Goal: Information Seeking & Learning: Learn about a topic

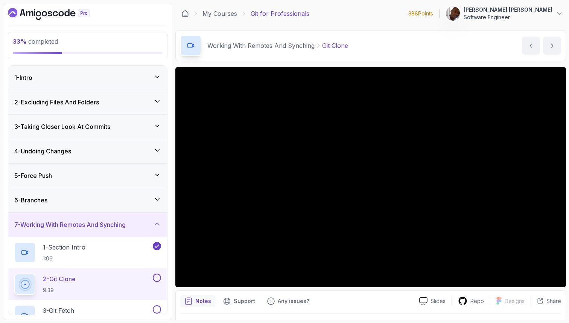
scroll to position [83, 0]
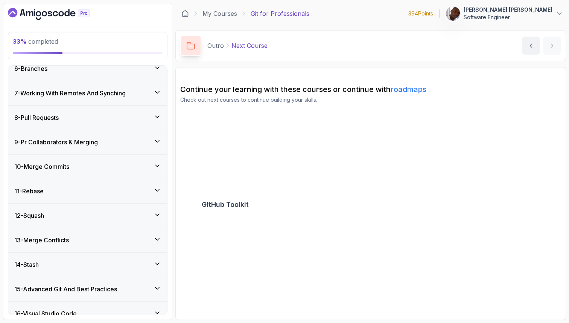
scroll to position [131, 0]
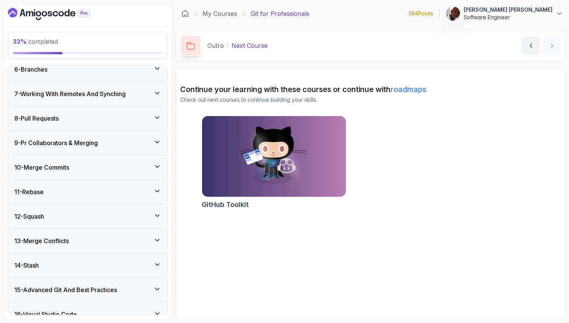
click at [76, 97] on h3 "7 - Working With Remotes And Synching" at bounding box center [69, 93] width 111 height 9
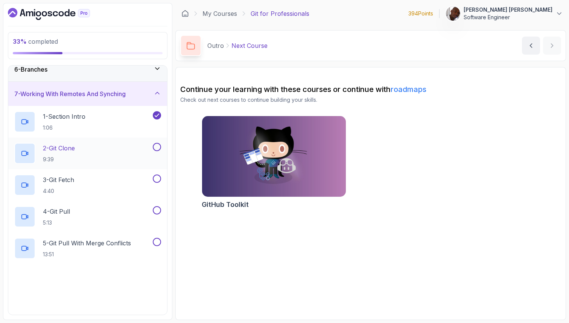
click at [90, 148] on div "2 - Git Clone 9:39" at bounding box center [82, 153] width 137 height 21
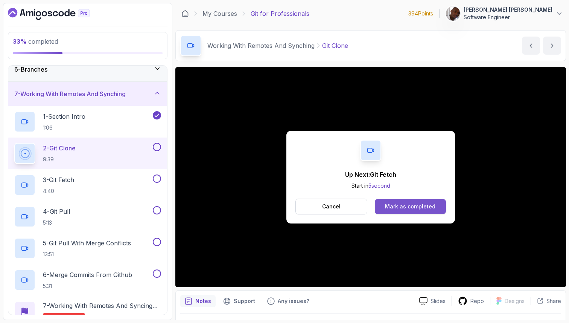
click at [401, 206] on div "Mark as completed" at bounding box center [410, 207] width 50 height 8
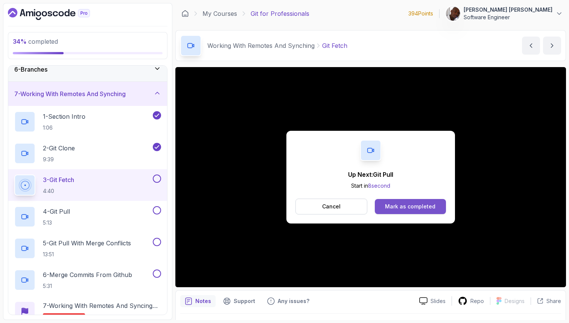
click at [436, 207] on button "Mark as completed" at bounding box center [410, 206] width 71 height 15
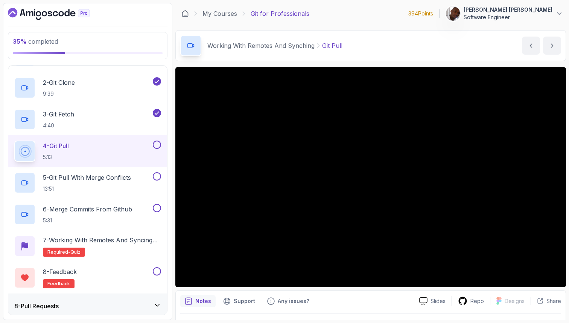
scroll to position [195, 0]
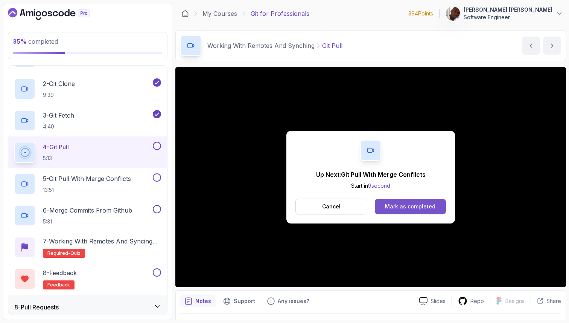
click at [413, 205] on div "Mark as completed" at bounding box center [410, 207] width 50 height 8
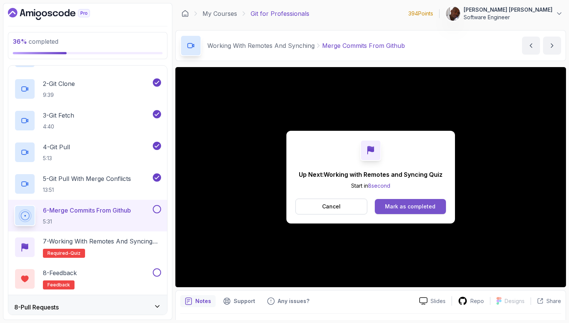
click at [426, 204] on div "Mark as completed" at bounding box center [410, 207] width 50 height 8
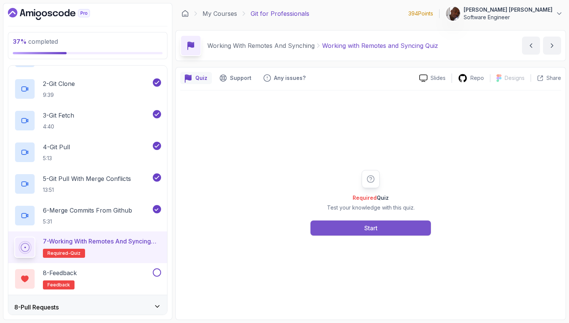
click at [403, 228] on button "Start" at bounding box center [371, 227] width 120 height 15
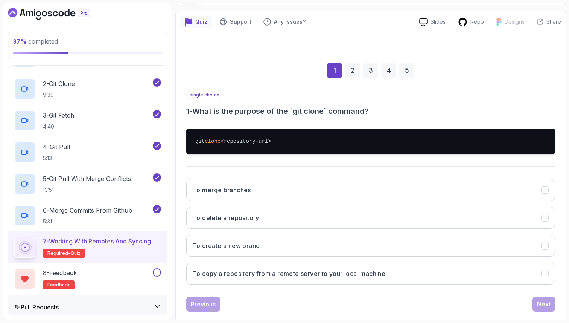
scroll to position [57, 0]
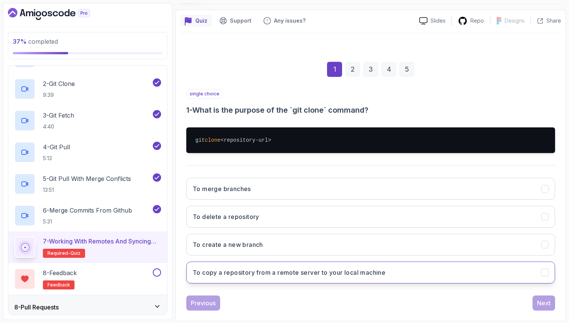
click at [411, 273] on button "To copy a repository from a remote server to your local machine" at bounding box center [370, 272] width 369 height 22
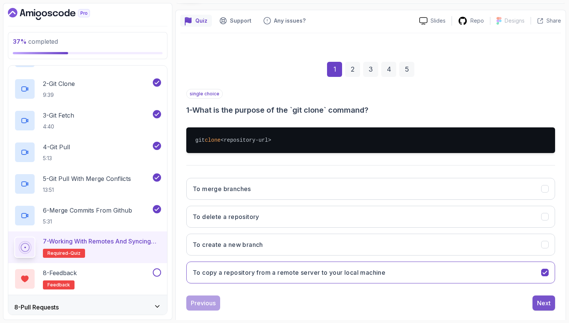
click at [543, 300] on div "Next" at bounding box center [544, 302] width 14 height 9
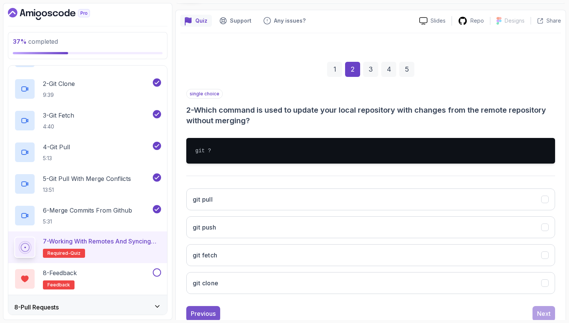
click at [209, 312] on div "Previous" at bounding box center [203, 313] width 25 height 9
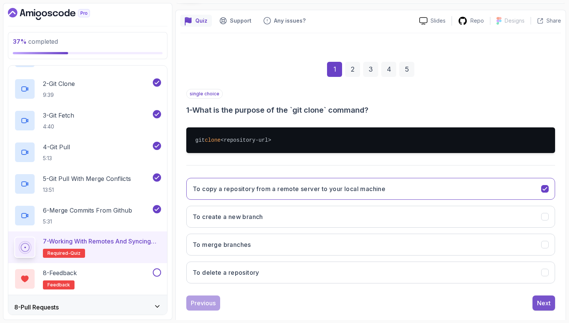
click at [546, 303] on div "Next" at bounding box center [544, 302] width 14 height 9
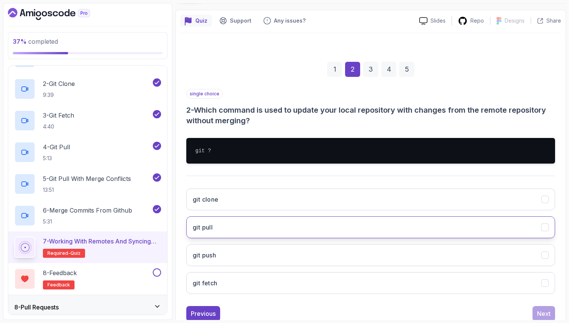
scroll to position [80, 0]
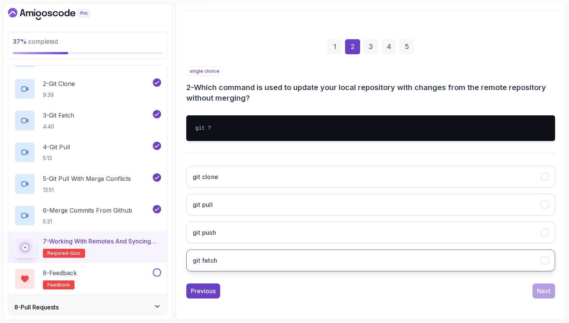
click at [468, 260] on button "git fetch" at bounding box center [370, 260] width 369 height 22
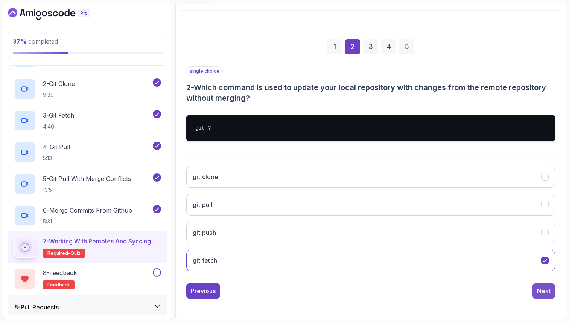
click at [545, 291] on div "Next" at bounding box center [544, 290] width 14 height 9
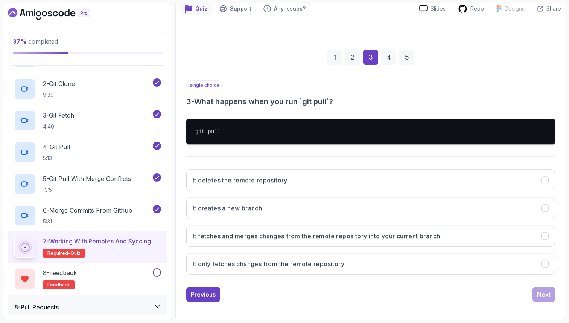
scroll to position [69, 0]
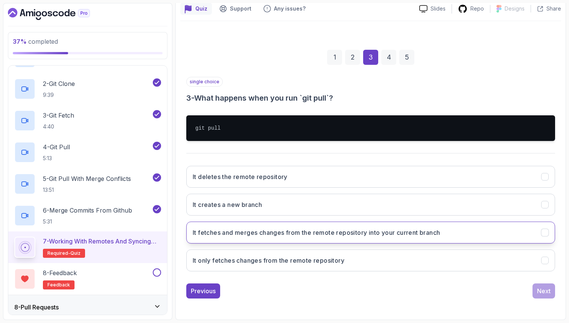
click at [499, 232] on button "It fetches and merges changes from the remote repository into your current bran…" at bounding box center [370, 232] width 369 height 22
click at [542, 292] on div "Next" at bounding box center [544, 290] width 14 height 9
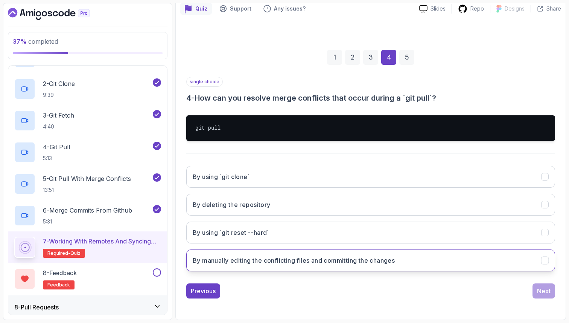
click at [523, 263] on button "By manually editing the conflicting files and committing the changes" at bounding box center [370, 260] width 369 height 22
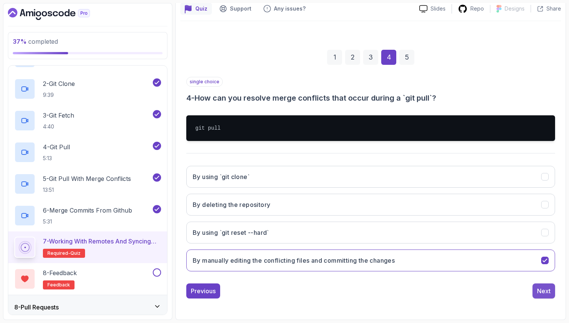
click at [542, 294] on div "Next" at bounding box center [544, 290] width 14 height 9
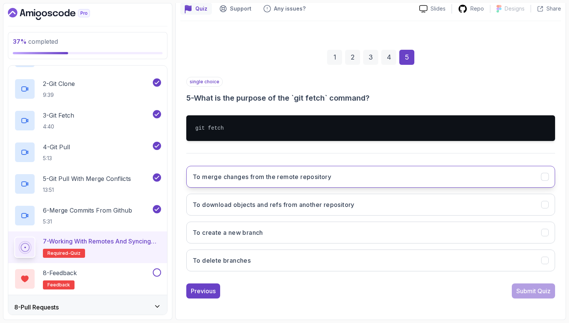
click at [531, 175] on button "To merge changes from the remote repository" at bounding box center [370, 177] width 369 height 22
click at [545, 178] on icon "To merge changes from the remote repository" at bounding box center [545, 176] width 7 height 7
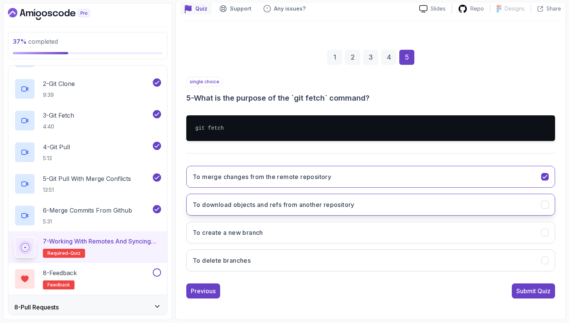
click at [547, 206] on icon "To download objects and refs from another repository" at bounding box center [545, 204] width 7 height 7
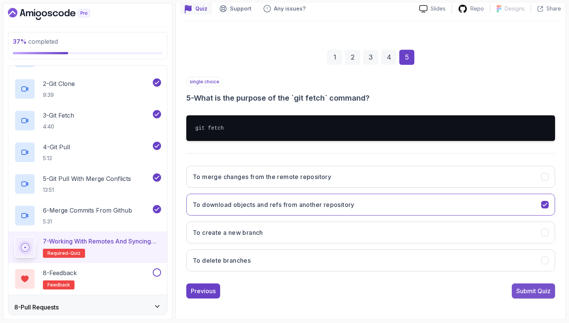
click at [538, 291] on div "Submit Quiz" at bounding box center [533, 290] width 34 height 9
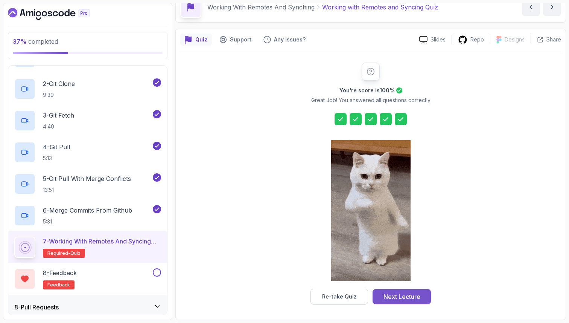
click at [420, 298] on button "Next Lecture" at bounding box center [402, 296] width 58 height 15
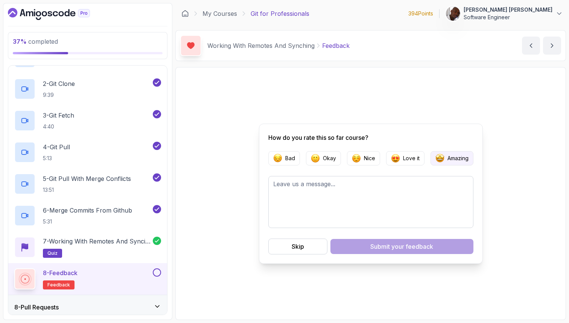
click at [446, 159] on button "Amazing" at bounding box center [452, 158] width 43 height 14
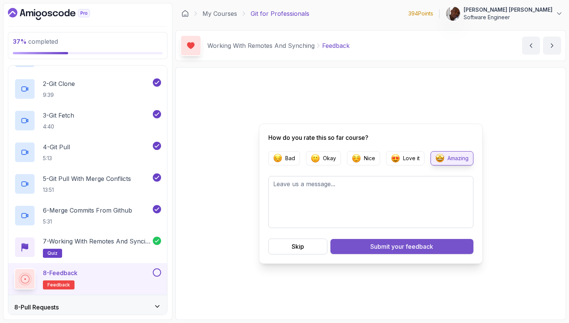
click at [404, 248] on span "your feedback" at bounding box center [412, 246] width 42 height 9
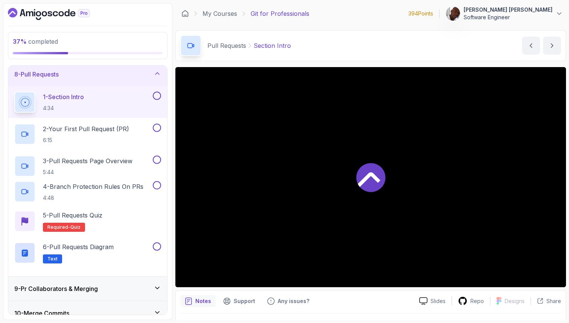
scroll to position [175, 0]
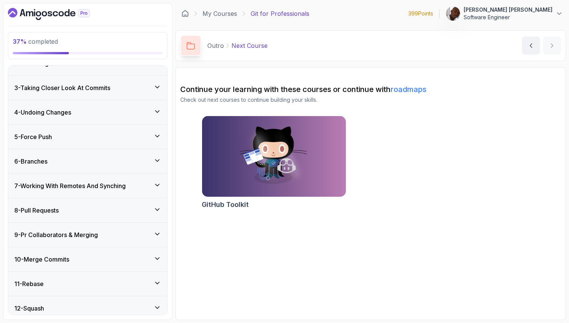
scroll to position [43, 0]
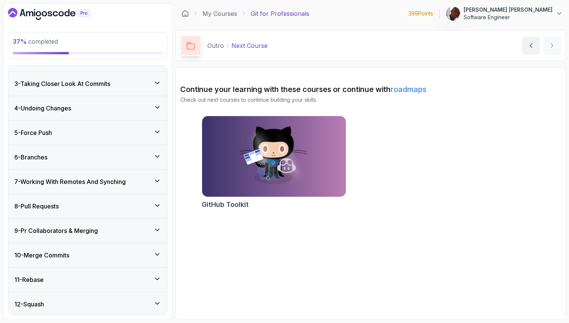
click at [70, 213] on div "8 - Pull Requests" at bounding box center [87, 206] width 159 height 24
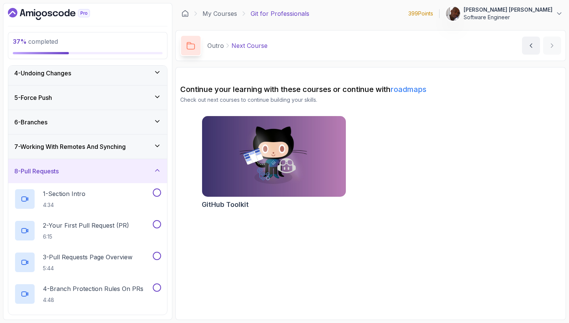
scroll to position [72, 0]
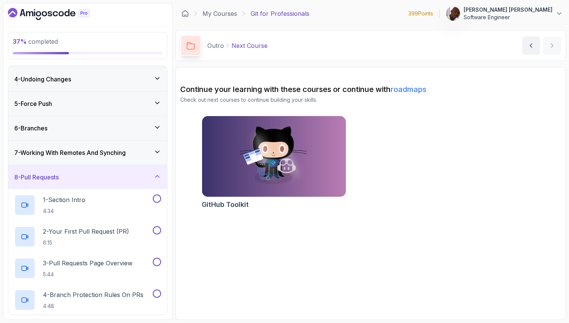
click at [79, 157] on div "7 - Working With Remotes And Synching" at bounding box center [87, 152] width 159 height 24
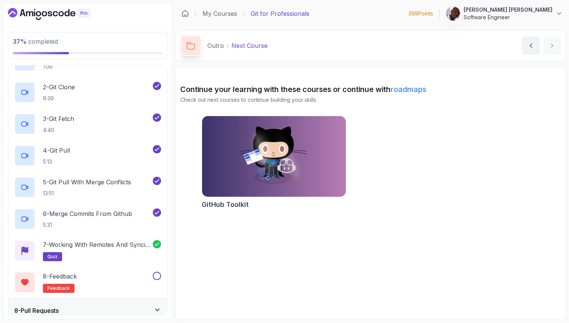
scroll to position [196, 0]
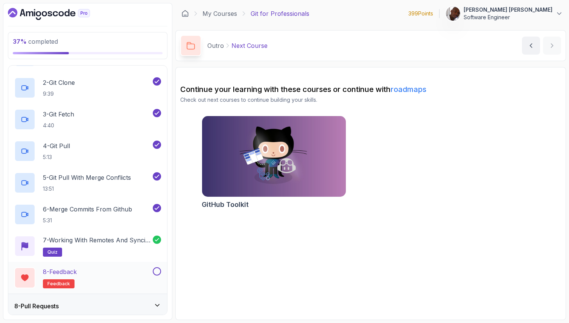
click at [113, 279] on div "8 - Feedback feedback" at bounding box center [82, 277] width 137 height 21
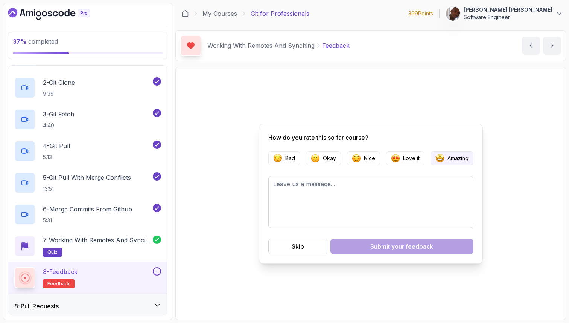
click at [456, 158] on p "Amazing" at bounding box center [458, 158] width 21 height 8
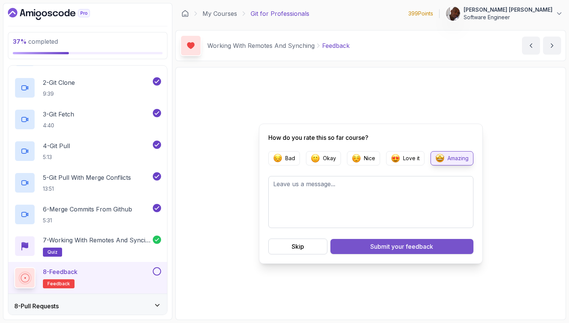
click at [416, 247] on span "your feedback" at bounding box center [412, 246] width 42 height 9
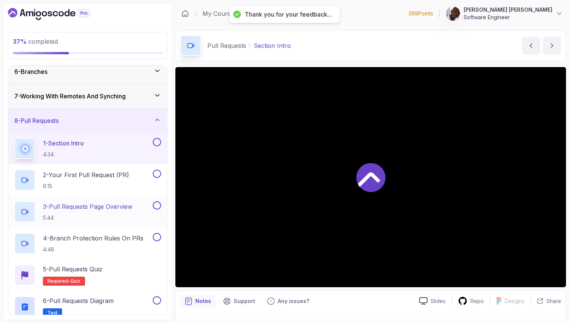
scroll to position [125, 0]
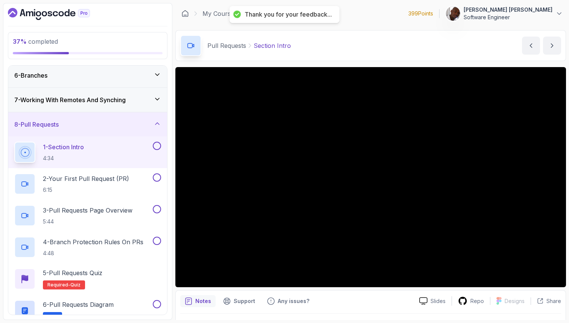
click at [140, 95] on div "7 - Working With Remotes And Synching" at bounding box center [87, 100] width 159 height 24
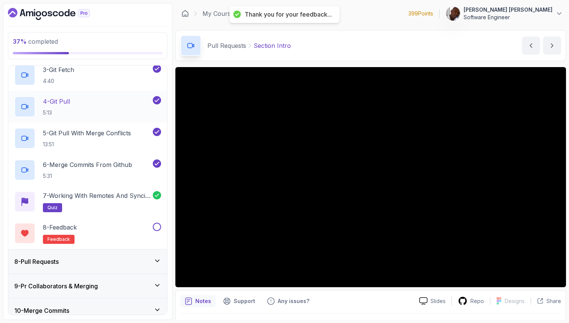
scroll to position [247, 0]
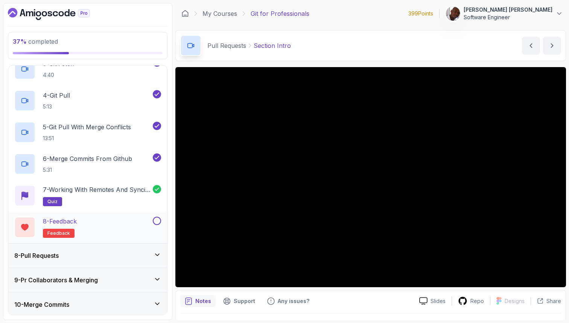
click at [159, 222] on button at bounding box center [157, 220] width 8 height 8
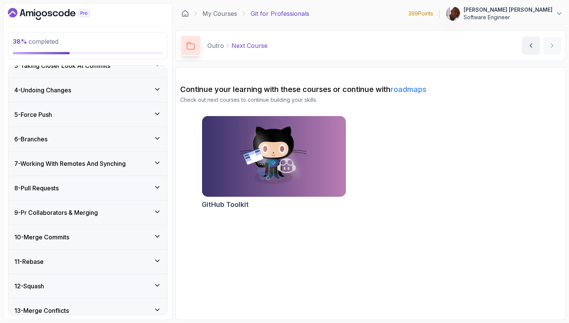
scroll to position [68, 0]
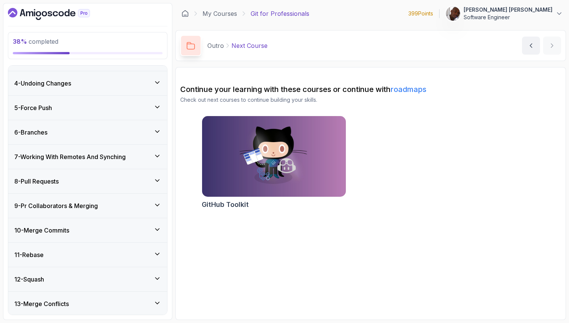
click at [146, 183] on div "8 - Pull Requests" at bounding box center [87, 181] width 147 height 9
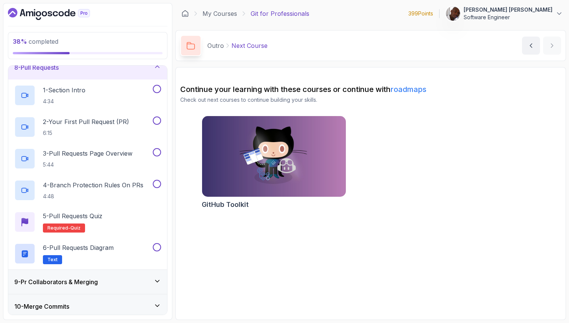
scroll to position [164, 0]
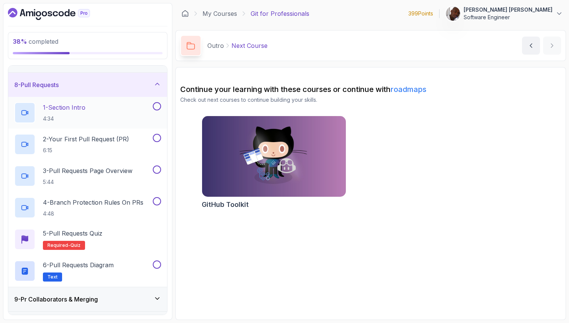
click at [108, 112] on div "1 - Section Intro 4:34" at bounding box center [82, 112] width 137 height 21
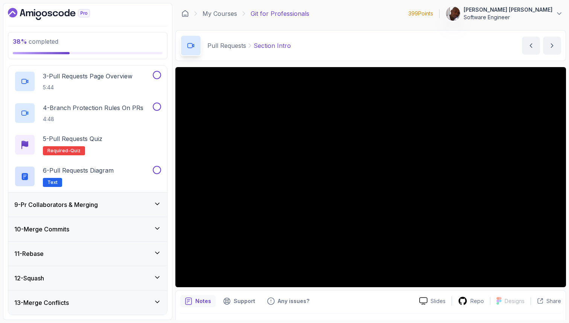
scroll to position [257, 0]
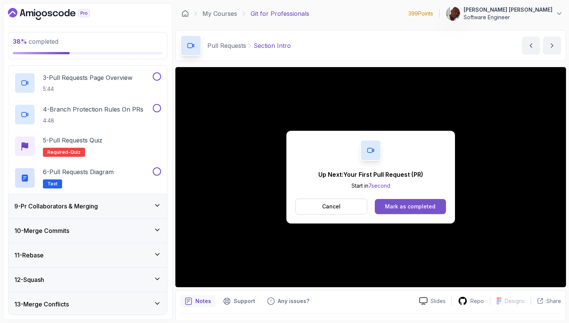
click at [402, 209] on div "Mark as completed" at bounding box center [410, 207] width 50 height 8
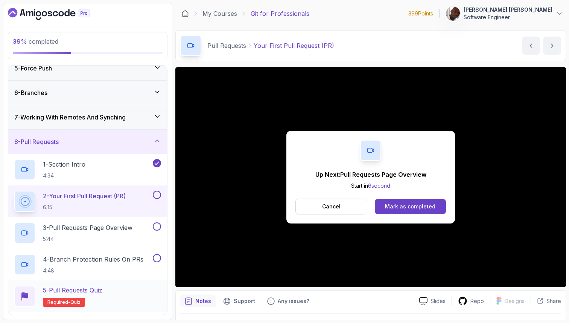
scroll to position [106, 0]
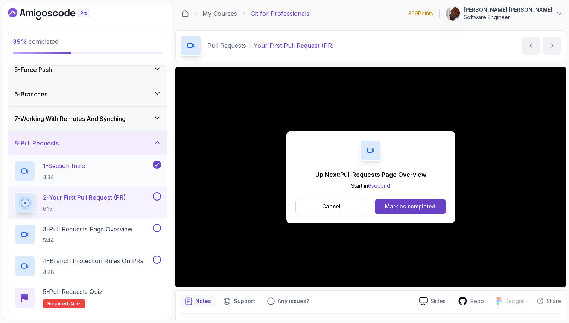
click at [104, 175] on div "1 - Section Intro 4:34" at bounding box center [82, 170] width 137 height 21
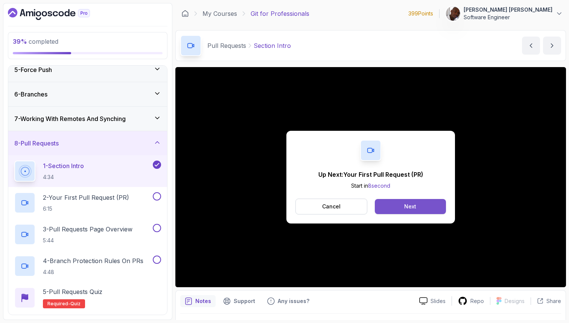
click at [410, 206] on div "Next" at bounding box center [410, 207] width 12 height 8
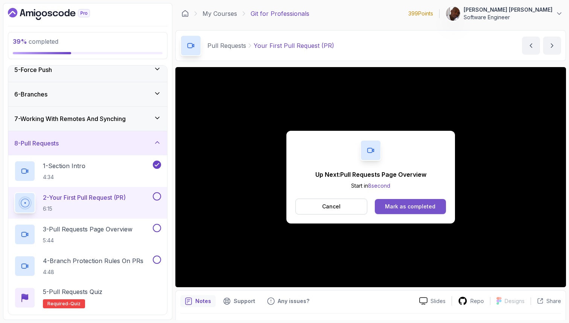
click at [428, 212] on button "Mark as completed" at bounding box center [410, 206] width 71 height 15
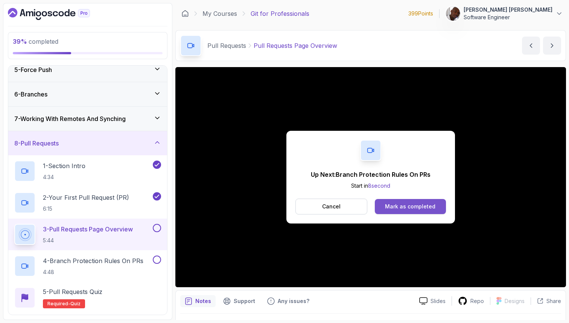
click at [422, 206] on div "Mark as completed" at bounding box center [410, 207] width 50 height 8
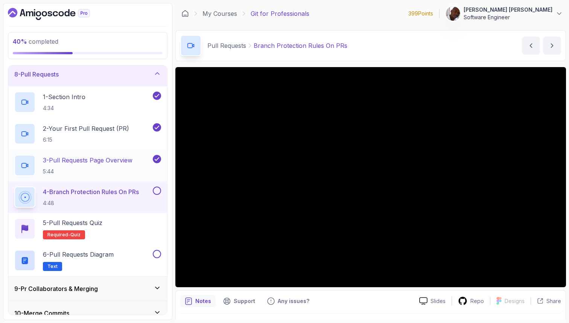
scroll to position [175, 0]
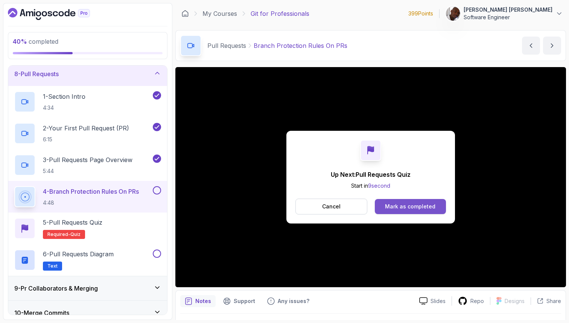
click at [421, 207] on div "Mark as completed" at bounding box center [410, 207] width 50 height 8
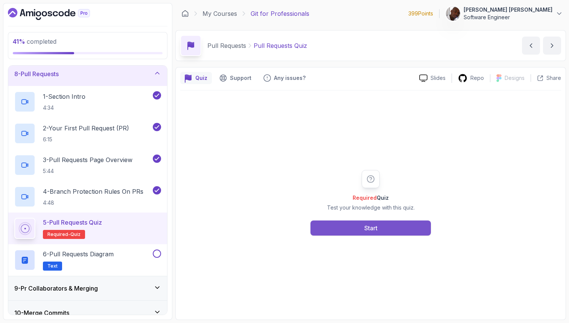
click at [400, 229] on button "Start" at bounding box center [371, 227] width 120 height 15
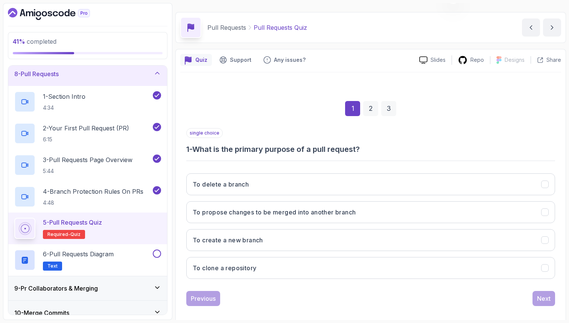
scroll to position [26, 0]
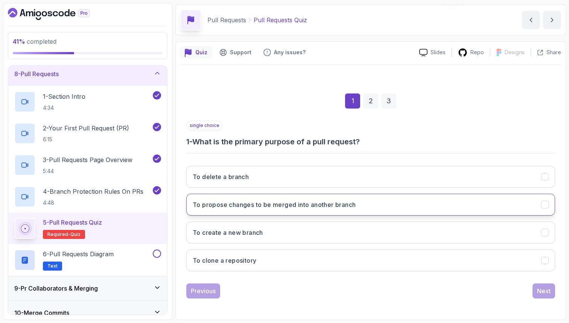
click at [377, 203] on button "To propose changes to be merged into another branch" at bounding box center [370, 204] width 369 height 22
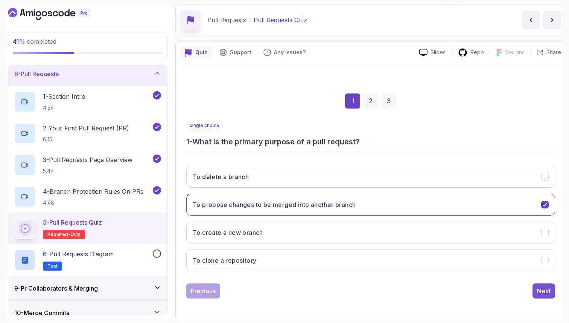
click at [537, 289] on button "Next" at bounding box center [544, 290] width 23 height 15
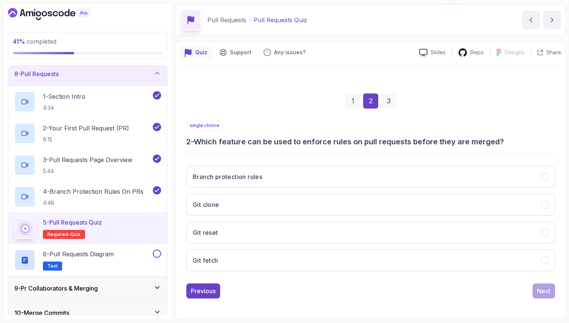
click at [351, 99] on div "1" at bounding box center [352, 100] width 15 height 15
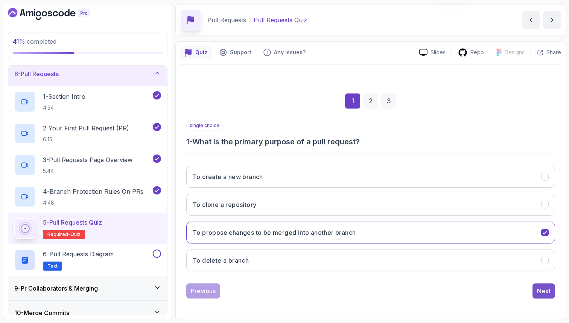
click at [549, 292] on div "Next" at bounding box center [544, 290] width 14 height 9
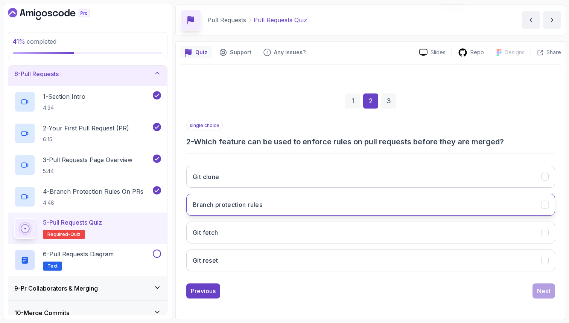
click at [460, 207] on button "Branch protection rules" at bounding box center [370, 204] width 369 height 22
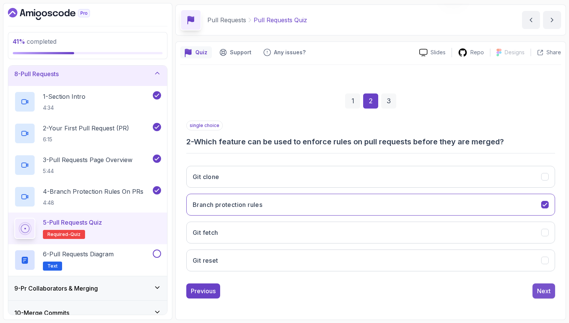
click at [542, 290] on div "Next" at bounding box center [544, 290] width 14 height 9
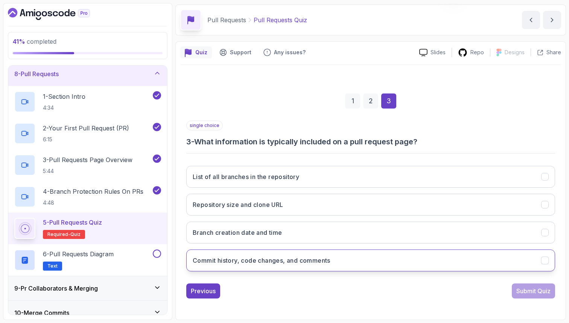
click at [548, 262] on icon "Commit history, code changes, and comments" at bounding box center [545, 260] width 7 height 7
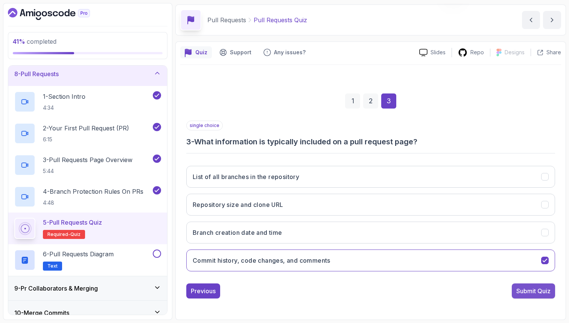
click at [545, 294] on div "Submit Quiz" at bounding box center [533, 290] width 34 height 9
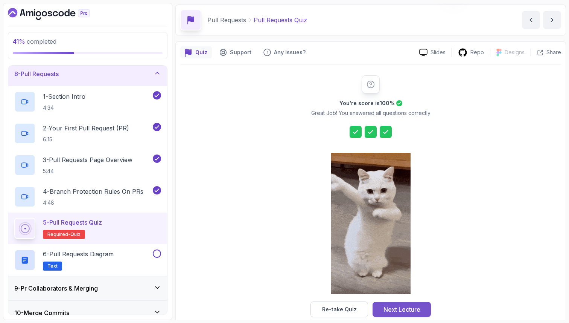
click at [414, 308] on div "Next Lecture" at bounding box center [402, 309] width 37 height 9
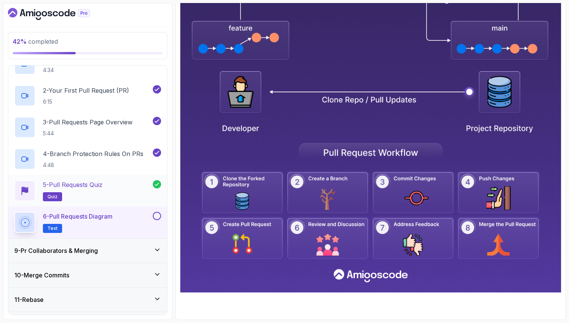
scroll to position [213, 0]
click at [157, 216] on button at bounding box center [157, 215] width 8 height 8
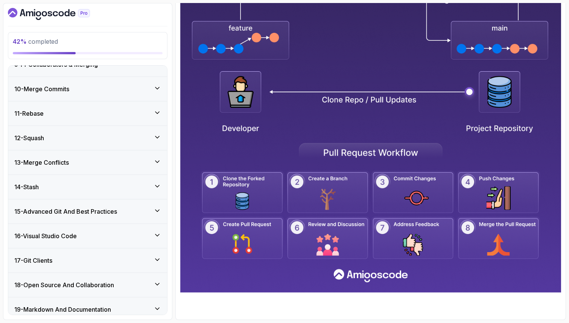
scroll to position [430, 0]
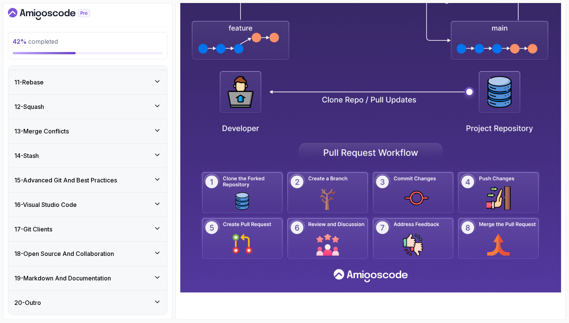
click at [144, 275] on div "19 - Markdown And Documentation" at bounding box center [87, 277] width 147 height 9
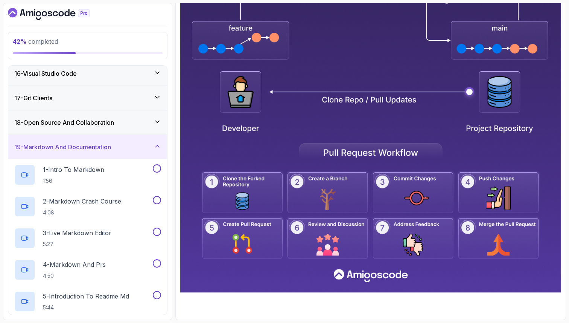
scroll to position [367, 0]
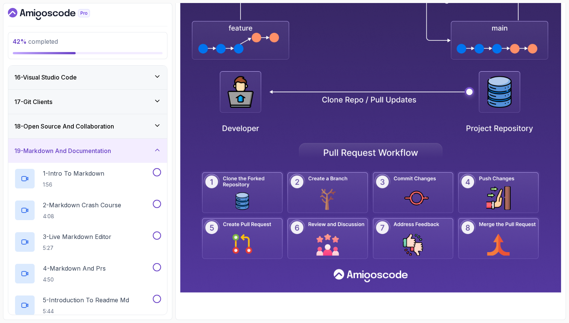
click at [159, 153] on icon at bounding box center [158, 150] width 8 height 8
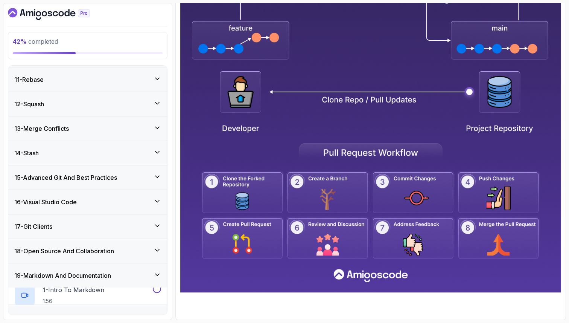
scroll to position [240, 0]
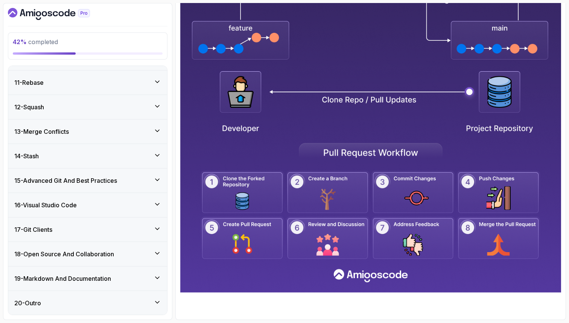
click at [152, 158] on div "14 - Stash" at bounding box center [87, 155] width 147 height 9
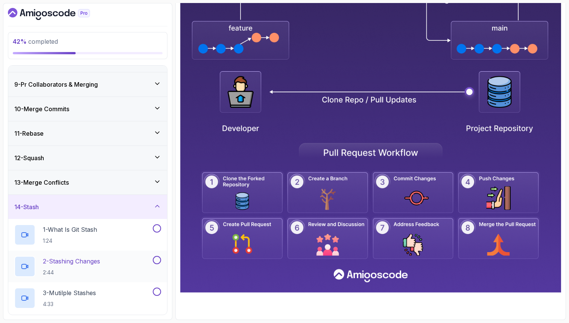
scroll to position [191, 0]
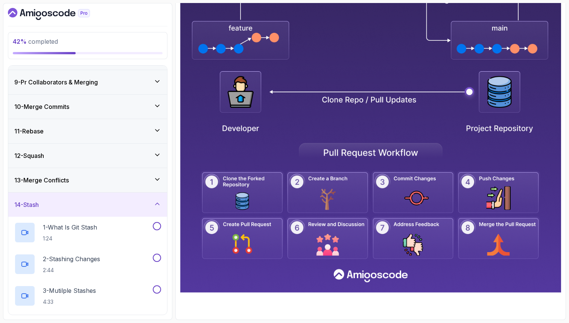
click at [158, 202] on icon at bounding box center [158, 204] width 8 height 8
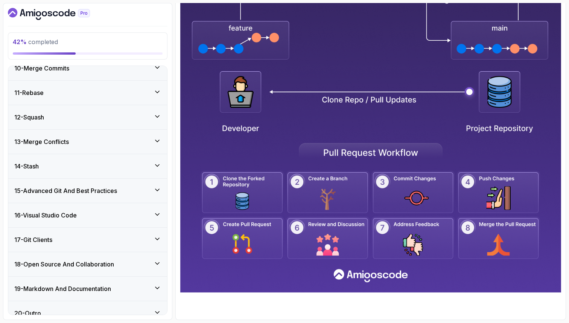
scroll to position [240, 0]
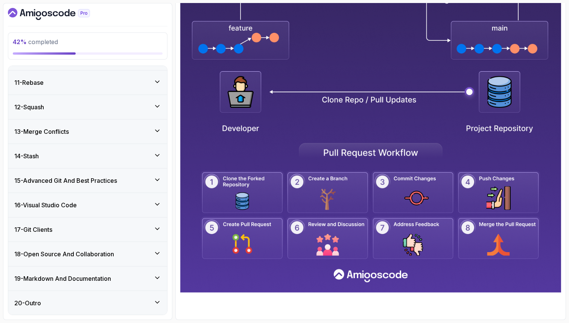
click at [138, 228] on div "17 - Git Clients" at bounding box center [87, 229] width 147 height 9
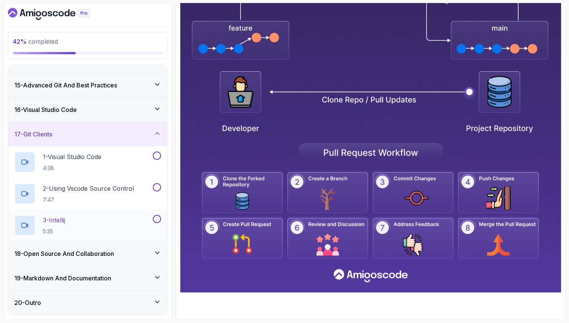
scroll to position [314, 0]
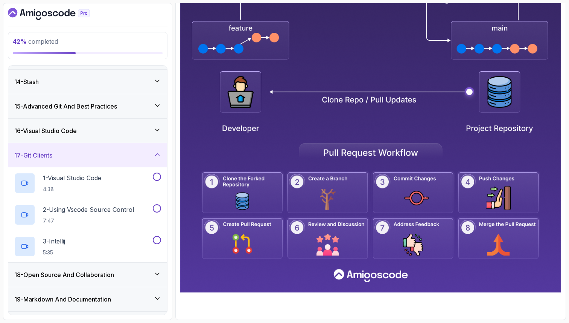
click at [153, 158] on div "17 - Git Clients" at bounding box center [87, 155] width 147 height 9
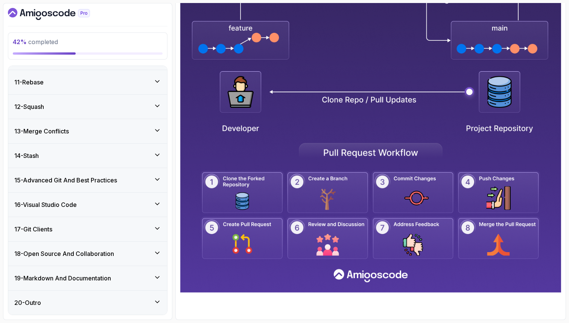
scroll to position [240, 0]
